Goal: Task Accomplishment & Management: Manage account settings

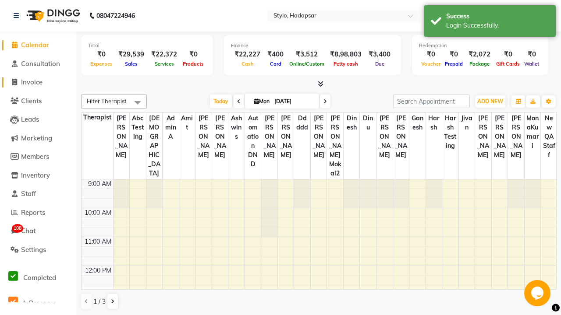
click at [38, 82] on span "Invoice" at bounding box center [31, 82] width 21 height 8
select select "service"
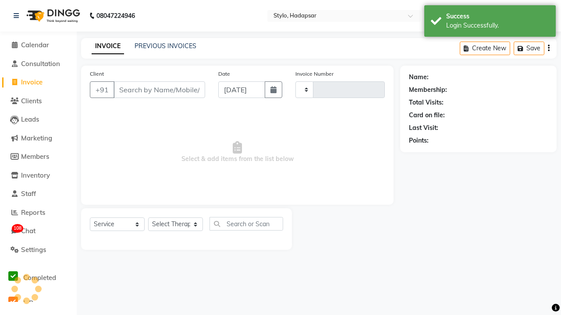
type input "758"
select select "157"
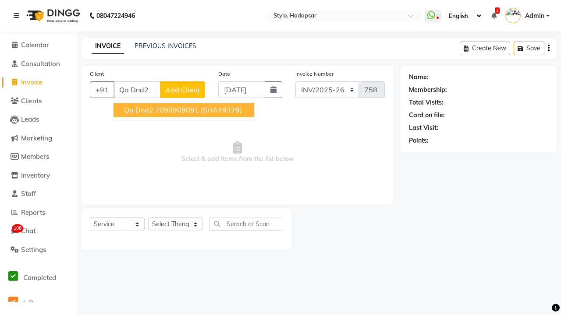
click at [183, 110] on ngb-highlight "7090909091" at bounding box center [177, 110] width 44 height 9
type input "7090909091"
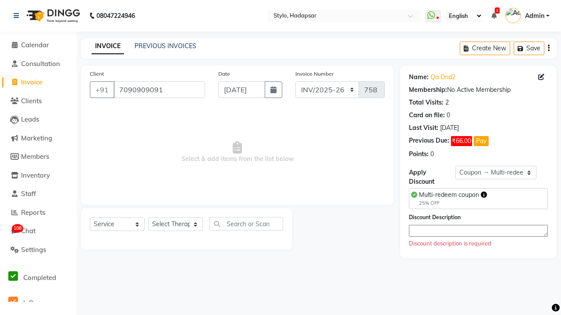
select select "0:"
select select "267"
select select "Z73944"
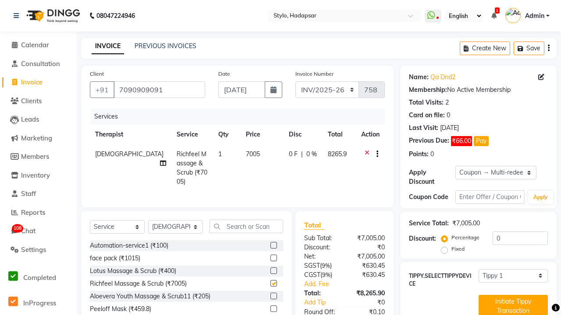
click at [375, 154] on button "button" at bounding box center [375, 154] width 5 height 9
click at [379, 136] on label "Cross Sale" at bounding box center [378, 136] width 34 height 9
click at [367, 136] on input "Cross Sale" at bounding box center [364, 135] width 6 height 6
radio input "true"
select select "422"
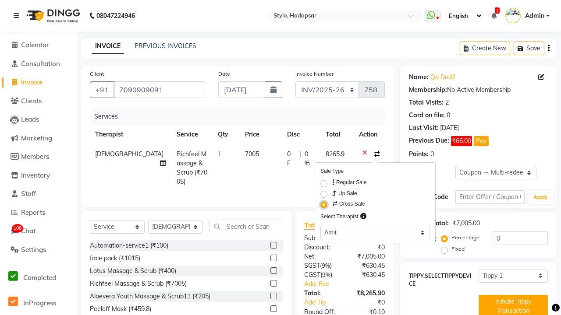
checkbox input "false"
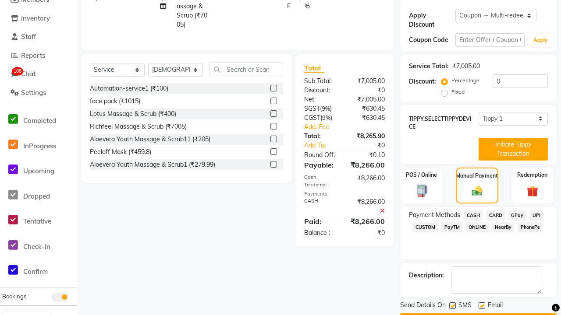
click at [452, 306] on label at bounding box center [452, 306] width 7 height 7
click at [452, 306] on input "checkbox" at bounding box center [452, 307] width 6 height 6
checkbox input "false"
click at [481, 306] on label at bounding box center [481, 306] width 7 height 7
click at [481, 306] on input "checkbox" at bounding box center [481, 307] width 6 height 6
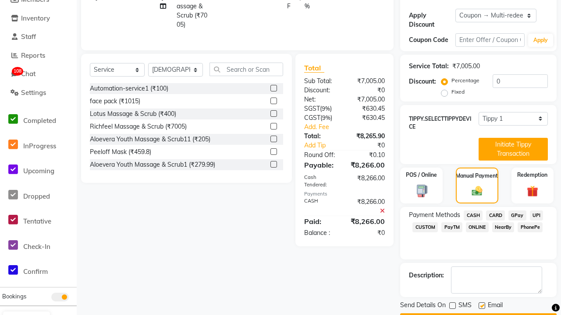
checkbox input "false"
click at [478, 314] on button "Checkout" at bounding box center [478, 321] width 156 height 14
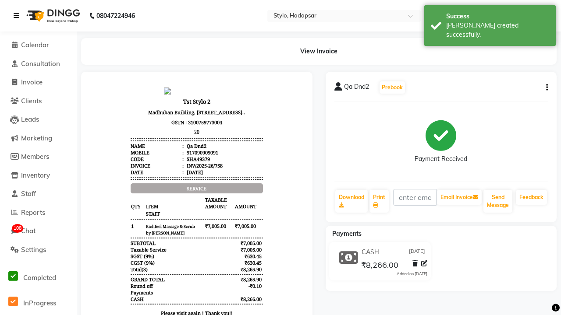
click at [490, 22] on div "[PERSON_NAME] created successfully." at bounding box center [497, 30] width 103 height 18
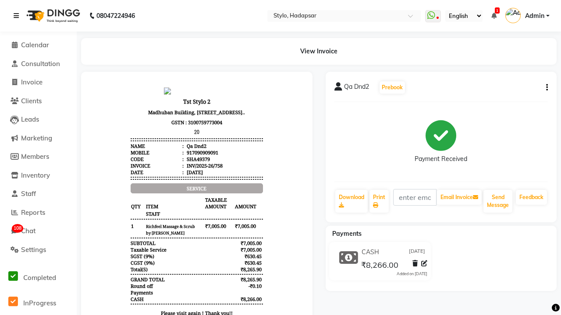
click at [18, 16] on icon at bounding box center [16, 16] width 5 height 6
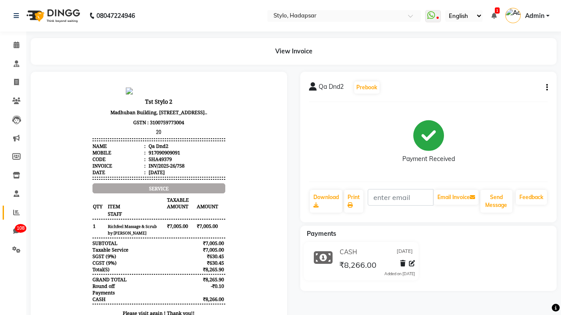
click at [13, 212] on icon at bounding box center [16, 212] width 7 height 7
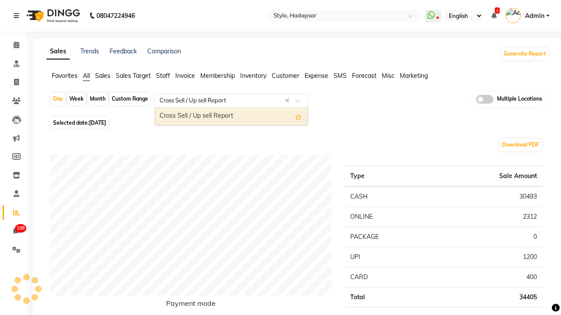
click at [231, 117] on div "Cross Sell / Up sell Report" at bounding box center [231, 117] width 152 height 18
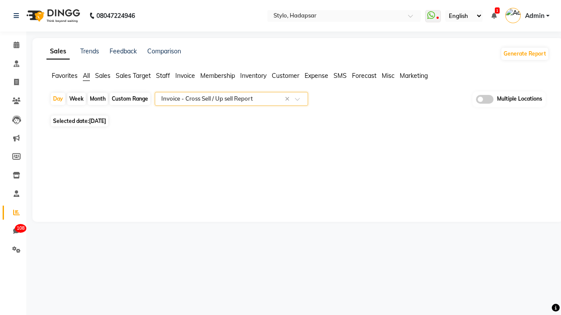
select select "filtered_report"
select select "csv"
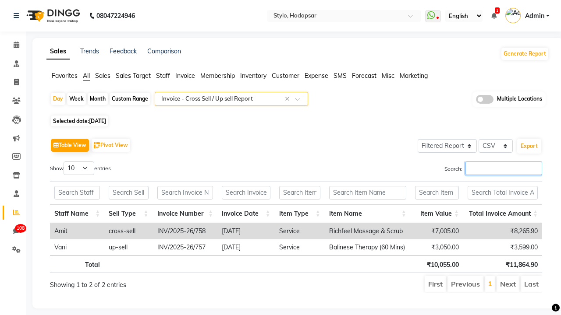
type input "INV/2025-26/758"
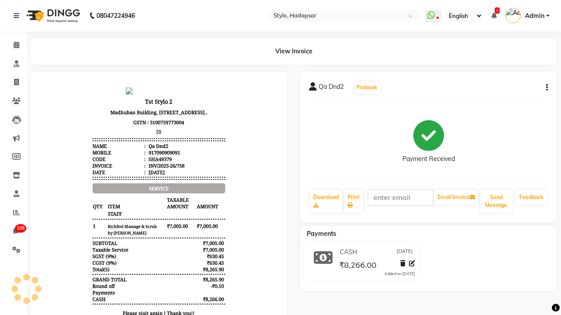
click at [545, 88] on button "button" at bounding box center [544, 87] width 5 height 9
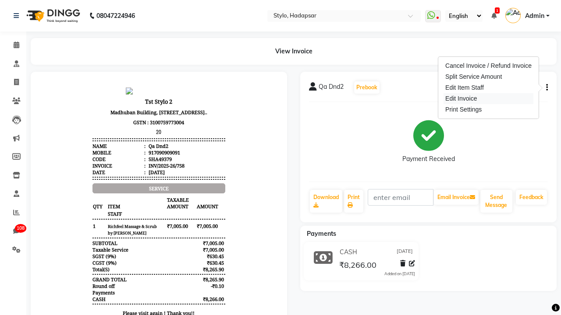
click at [487, 99] on div "Edit Invoice" at bounding box center [488, 98] width 90 height 11
select select "service"
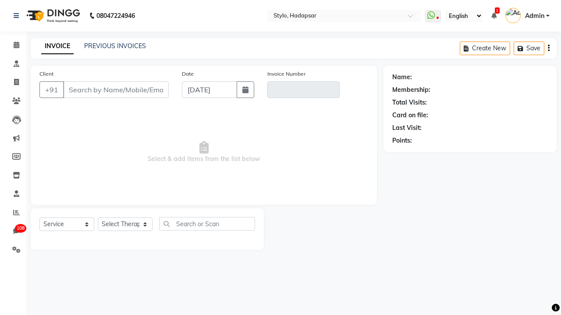
type input "7090909091"
type input "INV/2025-26/758"
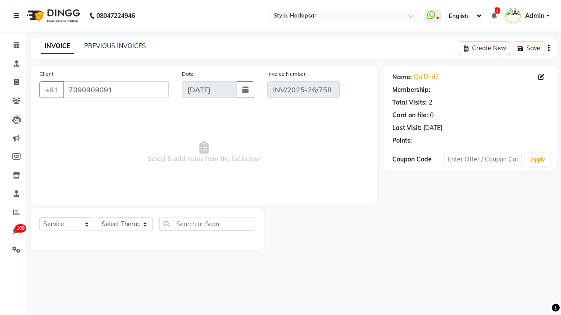
select select "1: Object"
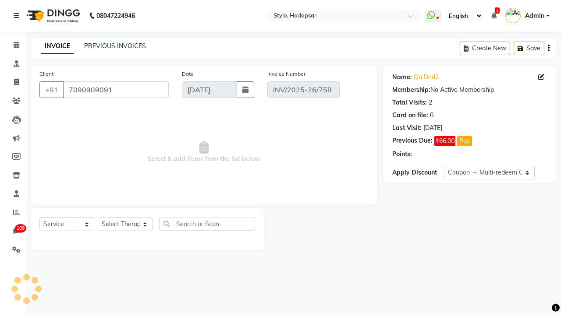
select select "select"
select select "Z73944"
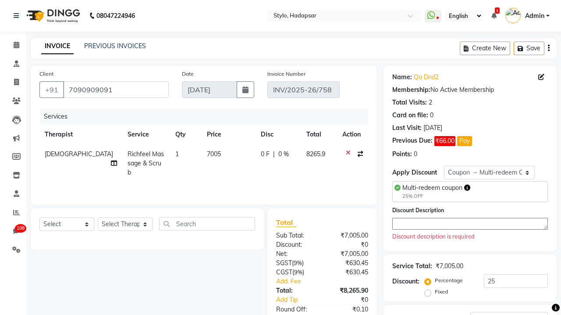
select select "0:"
type input "0"
click at [358, 154] on icon "button" at bounding box center [359, 154] width 5 height 6
select select "422"
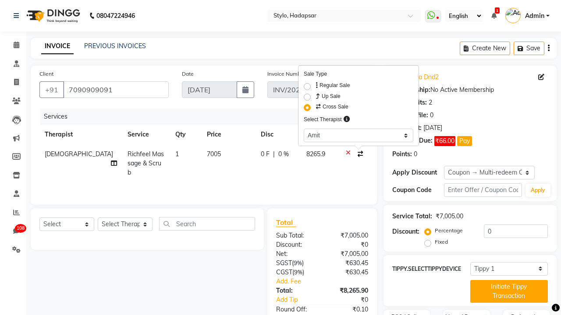
click at [328, 96] on label "Up Sale" at bounding box center [327, 96] width 26 height 9
click at [320, 96] on input "Up Sale" at bounding box center [317, 95] width 6 height 6
radio input "true"
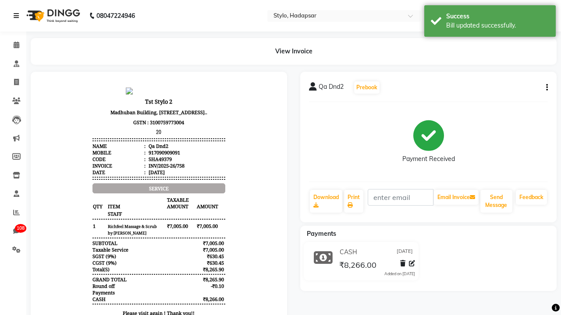
click at [490, 22] on div "Bill updated successfully." at bounding box center [497, 25] width 103 height 9
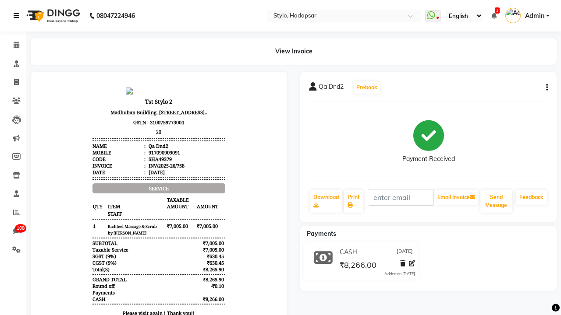
click at [18, 16] on icon at bounding box center [16, 16] width 5 height 6
